Goal: Task Accomplishment & Management: Manage account settings

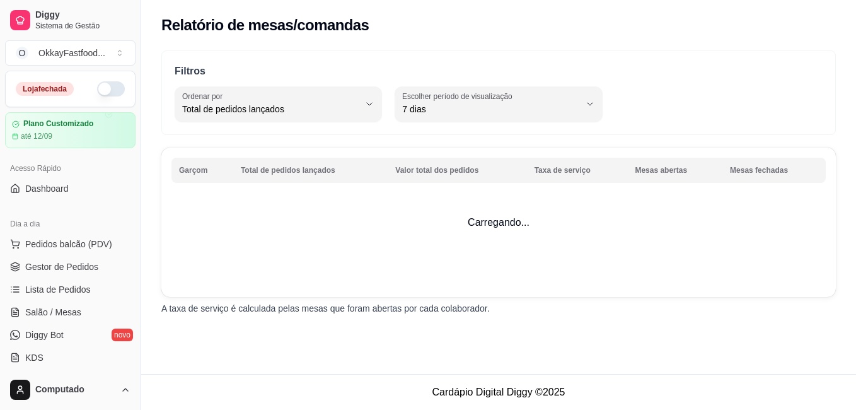
select select "TOTAL_OF_ORDERS"
select select "7"
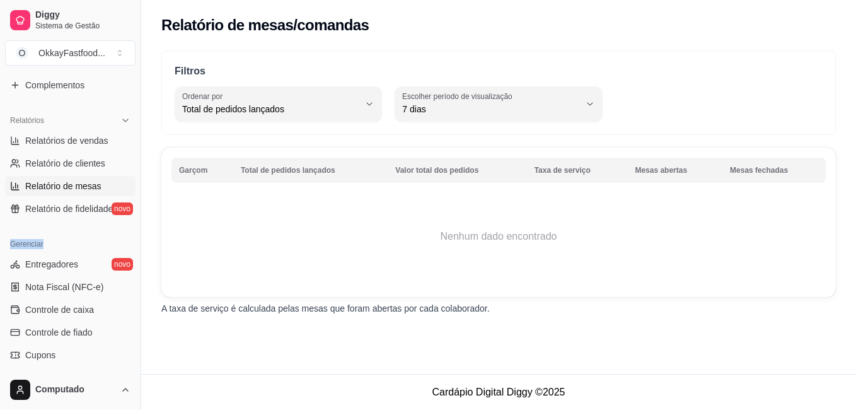
drag, startPoint x: 131, startPoint y: 252, endPoint x: 134, endPoint y: 216, distance: 35.5
click at [134, 216] on div "Loja fechada Plano Customizado até 12/09 Acesso Rápido Dashboard Dia a dia Pedi…" at bounding box center [70, 220] width 141 height 299
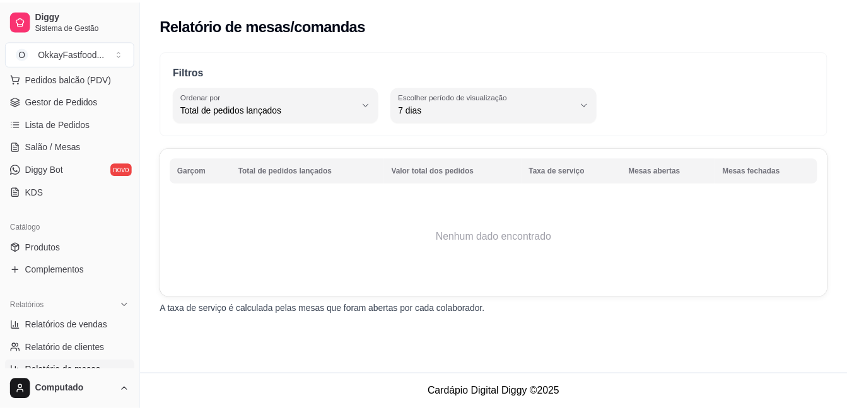
scroll to position [0, 0]
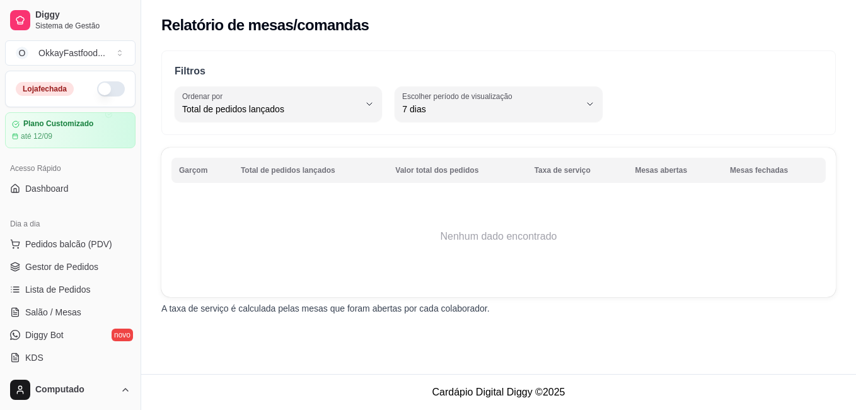
click at [757, 35] on div "Relatório de mesas/comandas" at bounding box center [498, 21] width 715 height 43
click at [47, 263] on span "Gestor de Pedidos" at bounding box center [61, 266] width 73 height 13
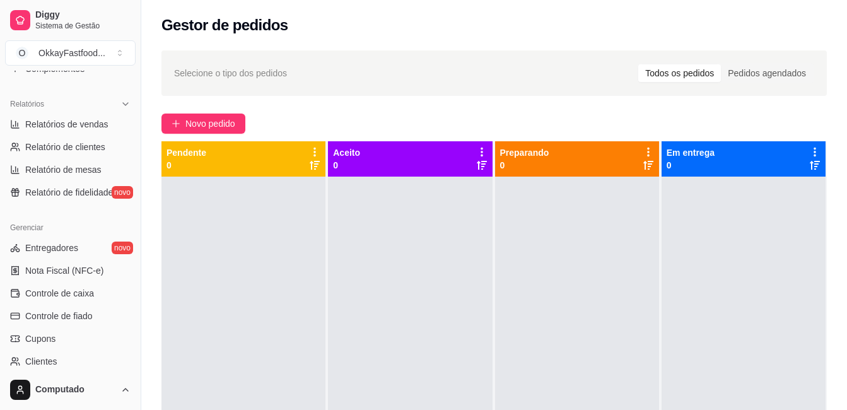
scroll to position [369, 0]
click at [94, 288] on link "Controle de caixa" at bounding box center [70, 291] width 131 height 20
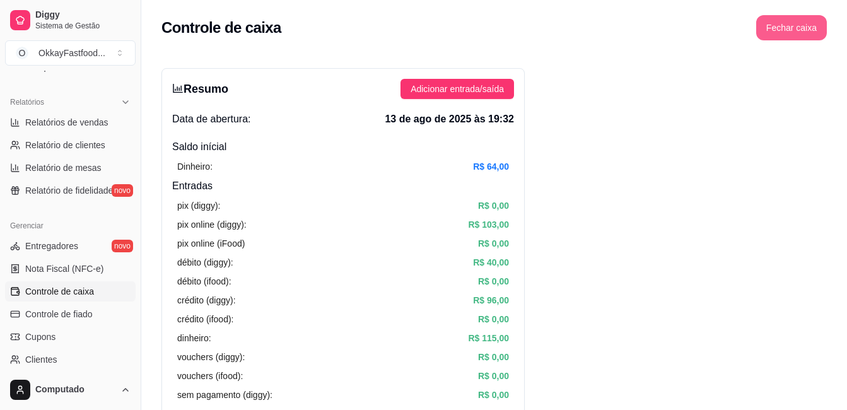
click at [774, 27] on button "Fechar caixa" at bounding box center [791, 27] width 71 height 25
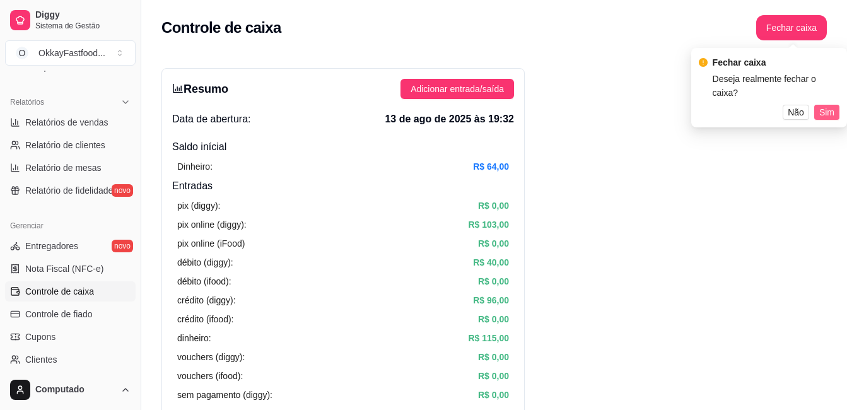
click at [832, 105] on span "Sim" at bounding box center [826, 112] width 15 height 14
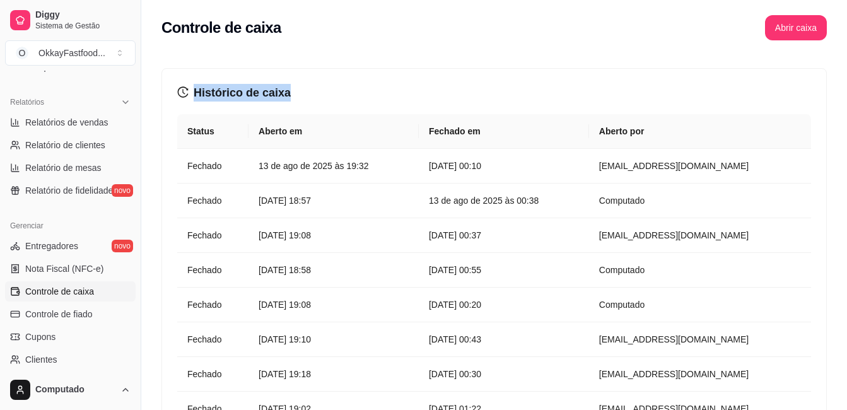
drag, startPoint x: 832, startPoint y: 101, endPoint x: 679, endPoint y: 202, distance: 183.3
click at [679, 202] on div "Histórico de caixa Status Aberto em [GEOGRAPHIC_DATA] em [GEOGRAPHIC_DATA] por …" at bounding box center [494, 307] width 706 height 519
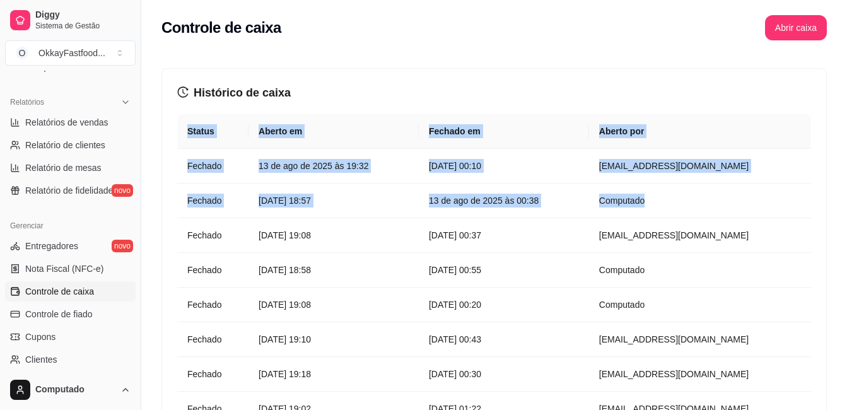
click at [161, 122] on div "Histórico de caixa Status Aberto em [GEOGRAPHIC_DATA] em [GEOGRAPHIC_DATA] por …" at bounding box center [493, 310] width 665 height 484
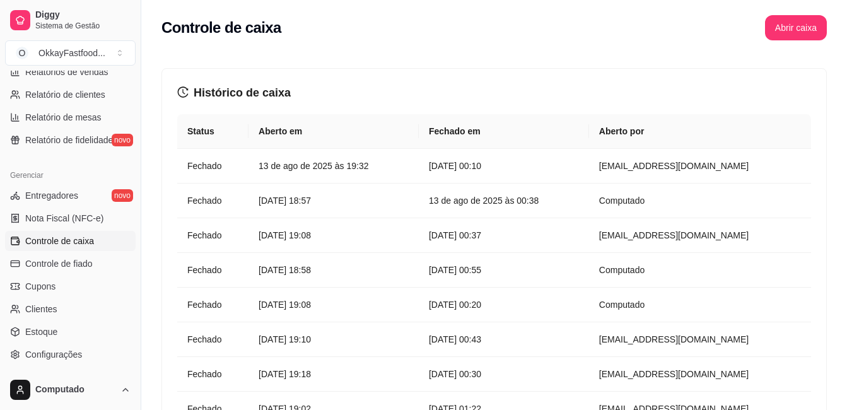
scroll to position [497, 0]
